Goal: Obtain resource: Obtain resource

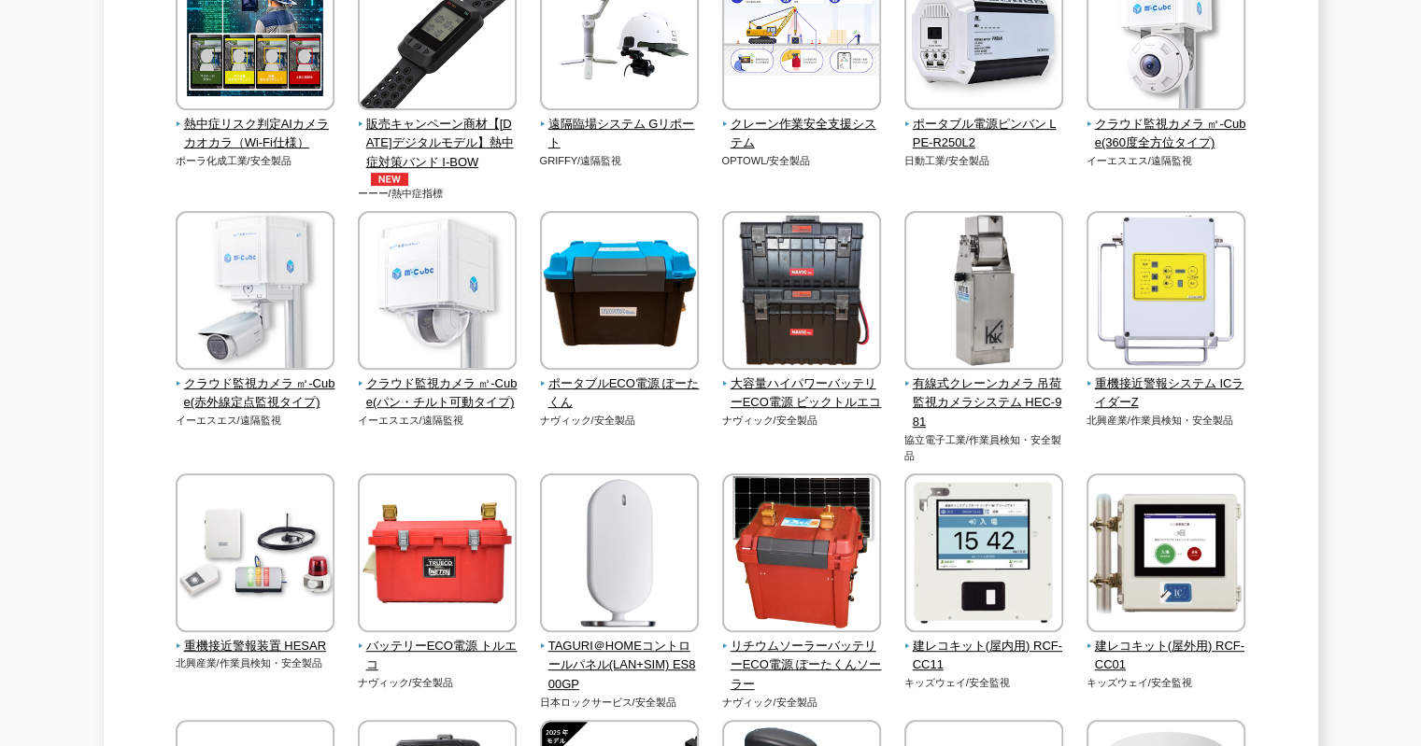
scroll to position [34, 0]
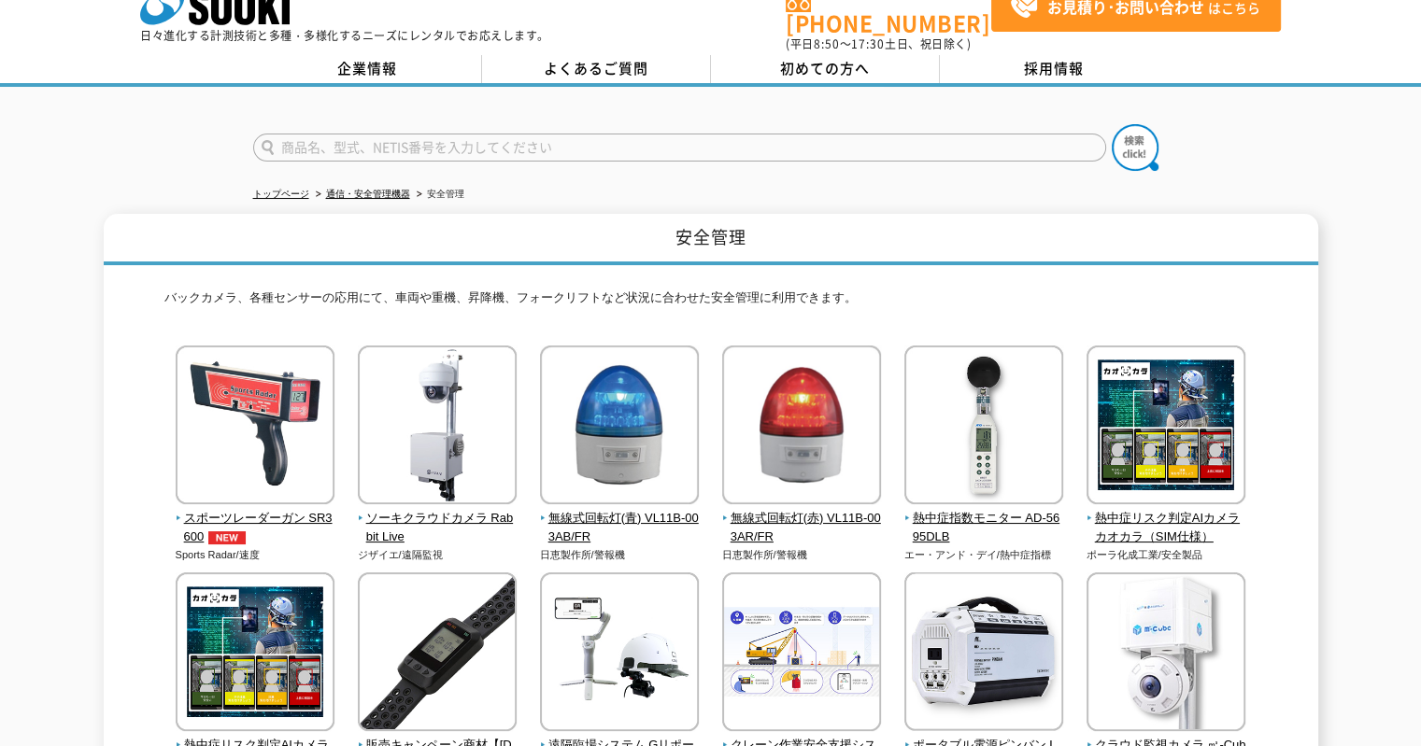
drag, startPoint x: 1423, startPoint y: 146, endPoint x: 1406, endPoint y: 100, distance: 48.8
click at [608, 147] on input "text" at bounding box center [679, 148] width 853 height 28
type input "建レコ"
click at [1112, 124] on button at bounding box center [1135, 147] width 47 height 47
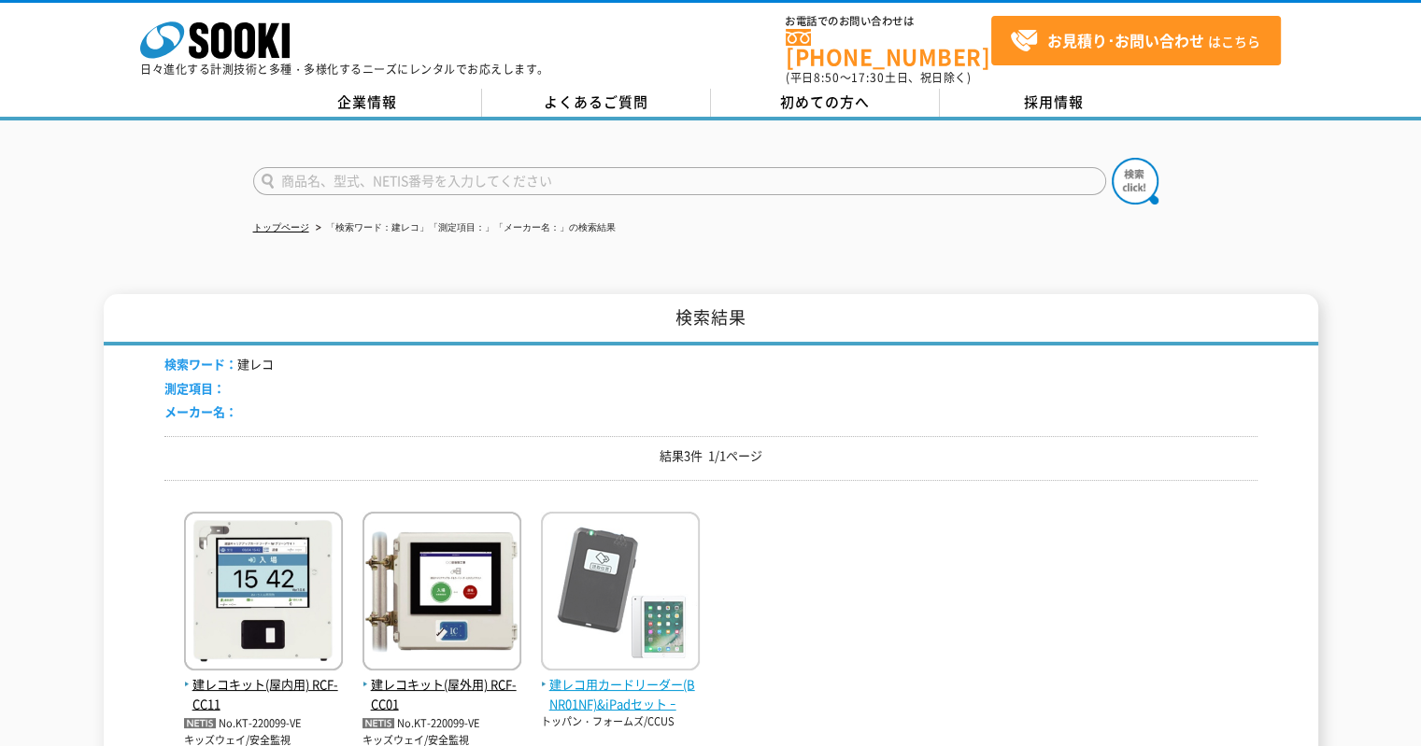
click at [610, 528] on img at bounding box center [620, 593] width 159 height 163
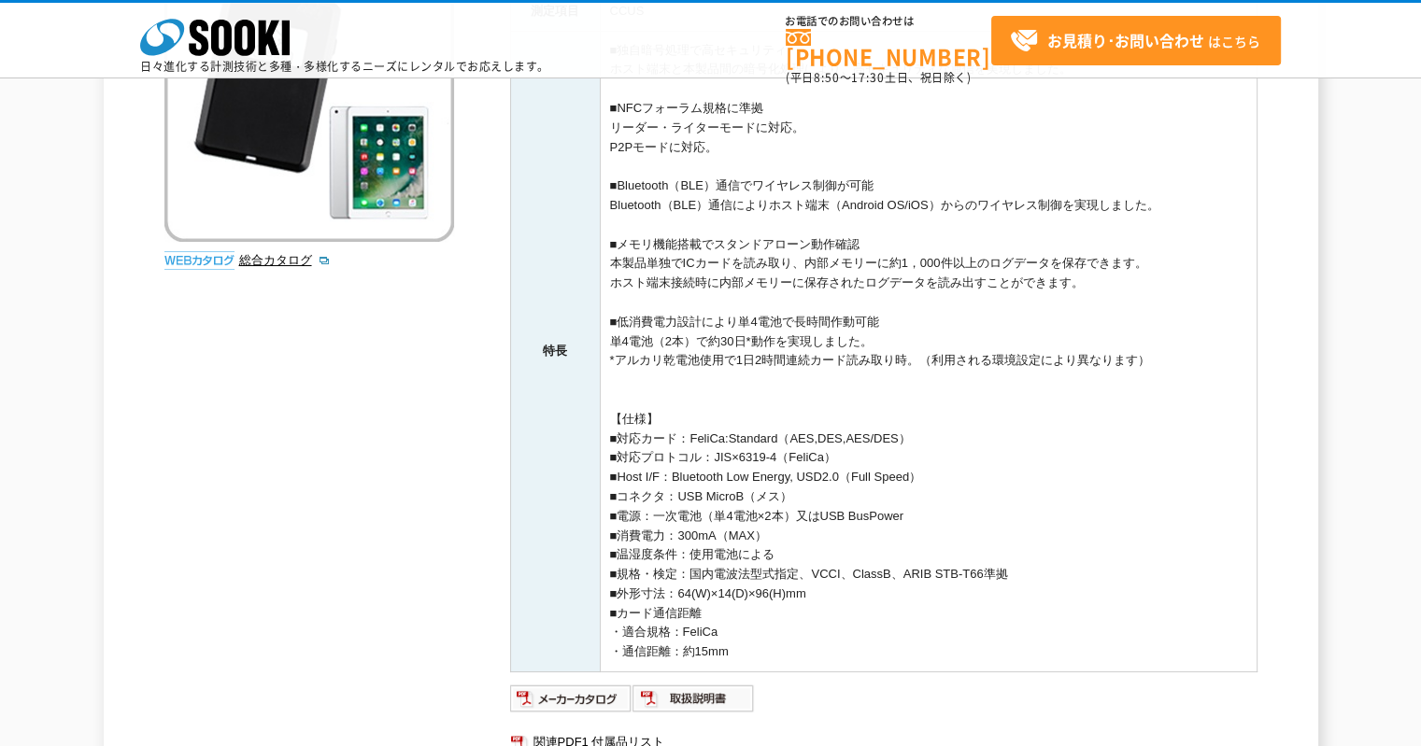
scroll to position [333, 0]
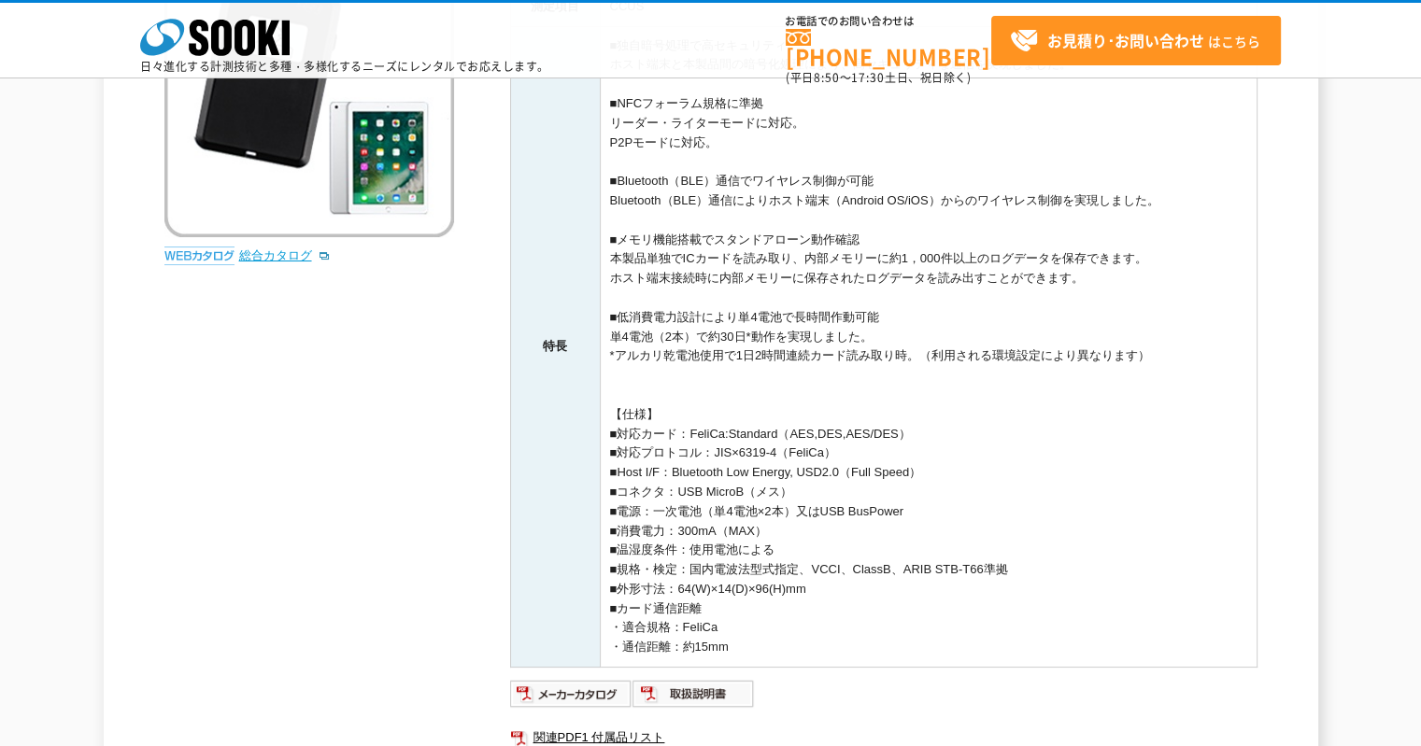
click at [290, 261] on link "総合カタログ" at bounding box center [285, 255] width 92 height 14
